Goal: Find specific page/section: Find specific page/section

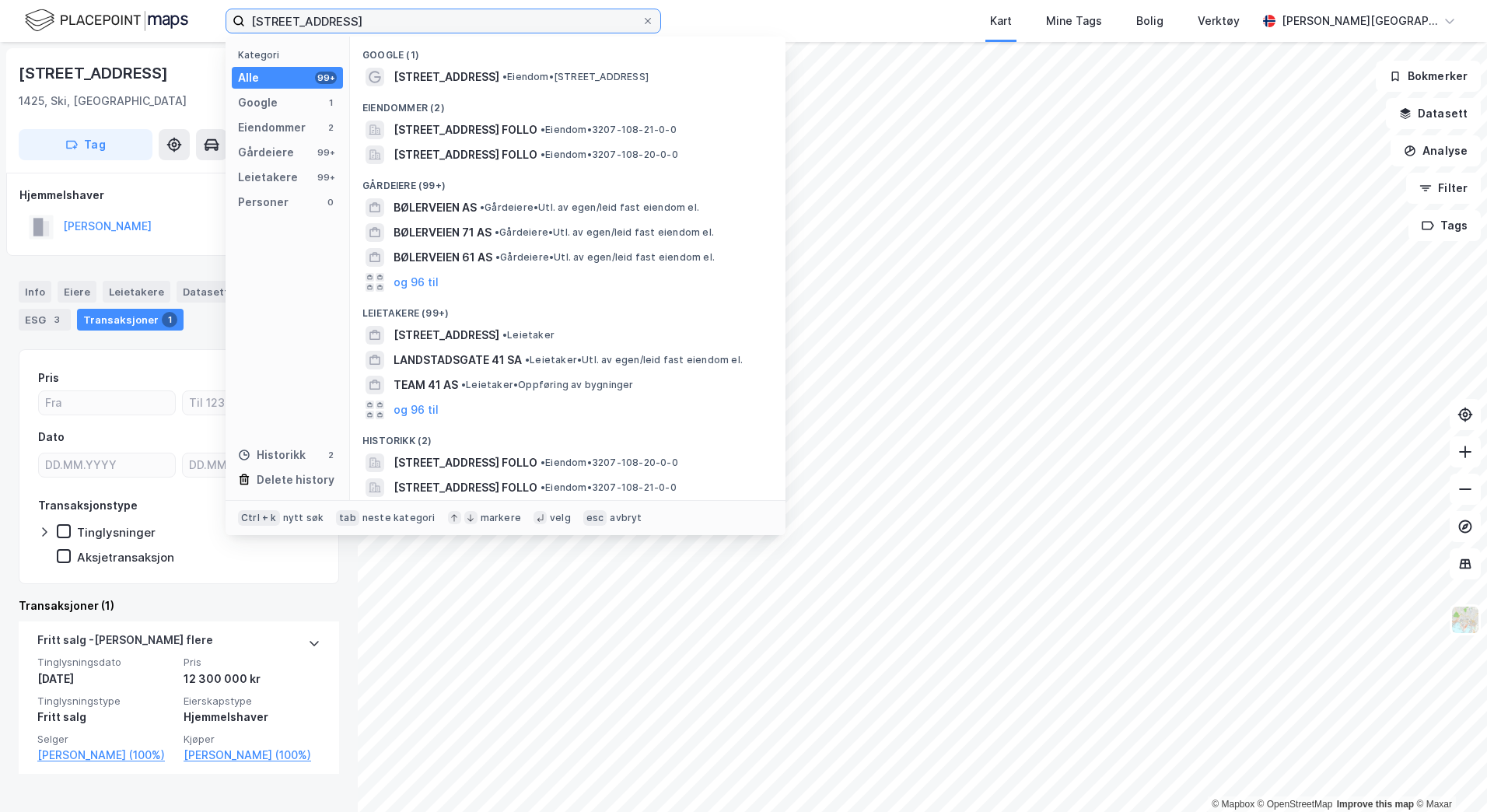
drag, startPoint x: 442, startPoint y: 17, endPoint x: 245, endPoint y: 50, distance: 199.7
click at [245, 33] on div "bøhlerveien 41 Kategori Alle 99+ Google 1 Eiendommer 2 Gårdeiere 99+ Leietakere…" at bounding box center [443, 20] width 436 height 25
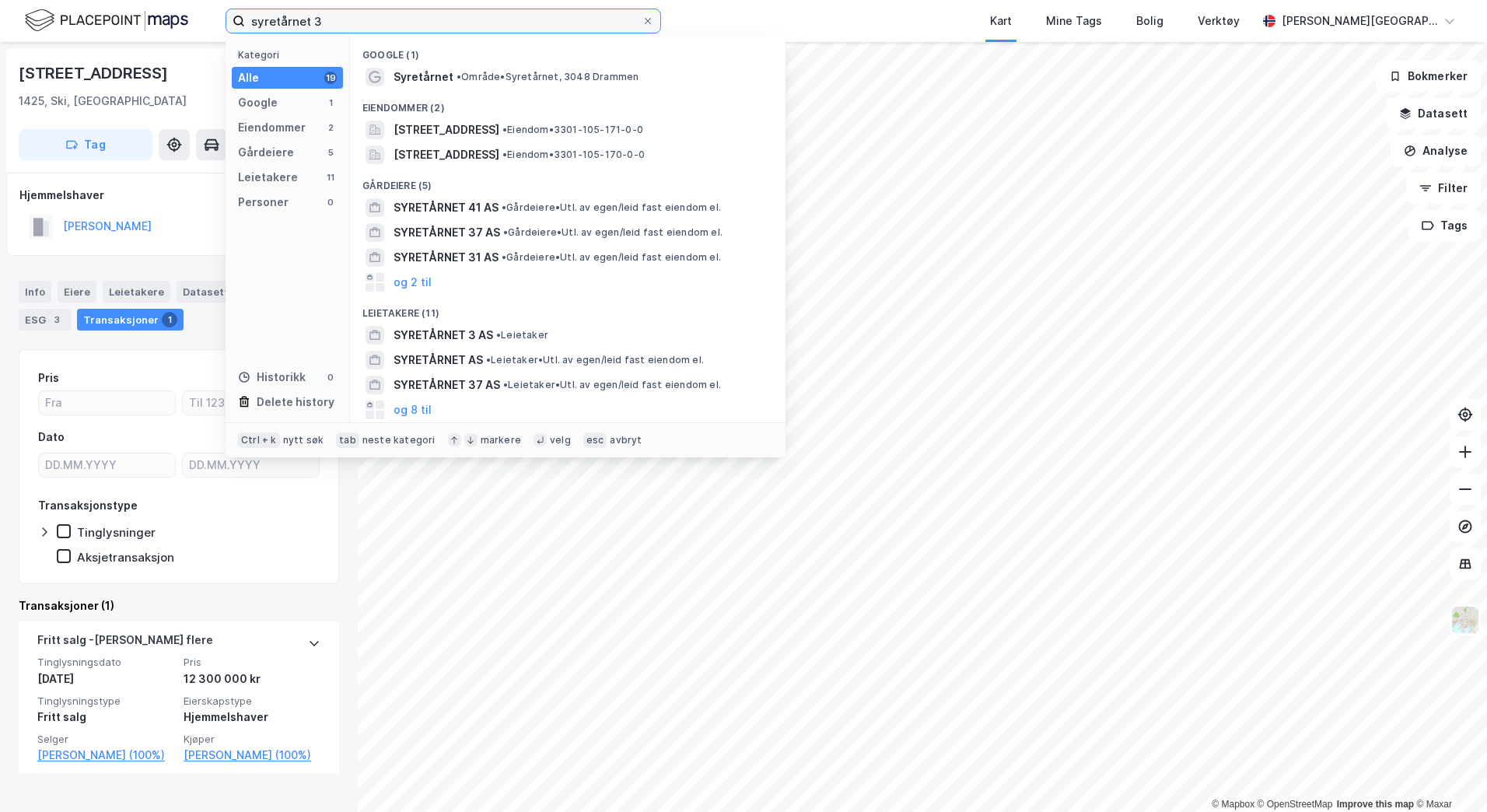
type input "syretårnet 3"
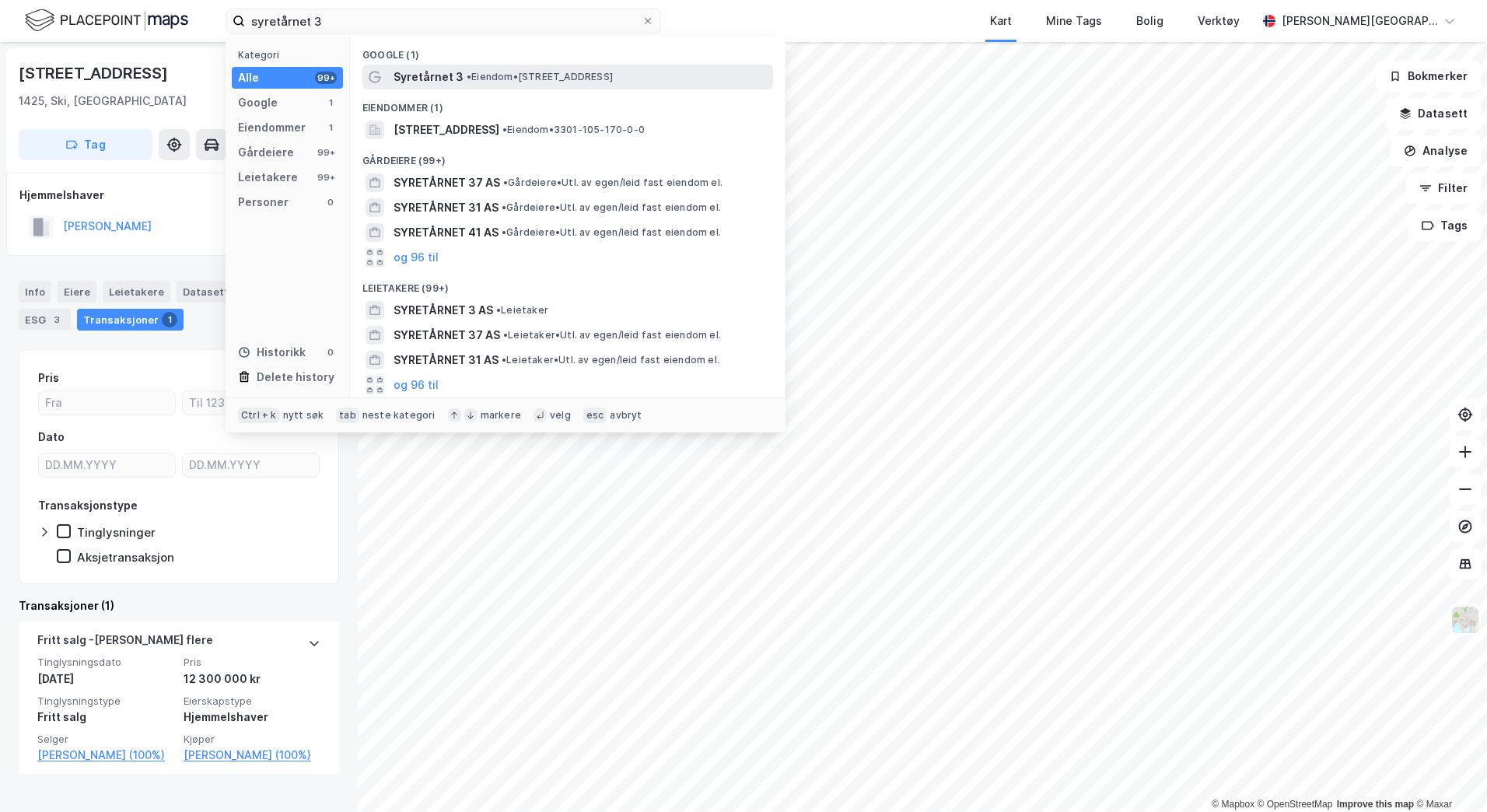
click at [421, 68] on span "Syretårnet 3" at bounding box center [428, 77] width 70 height 19
